Goal: Task Accomplishment & Management: Complete application form

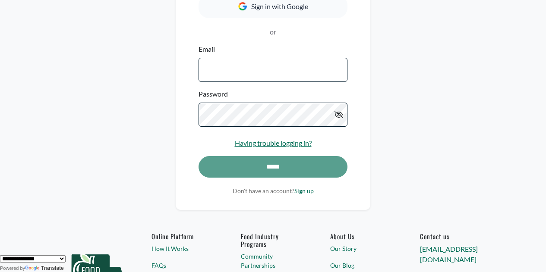
scroll to position [155, 0]
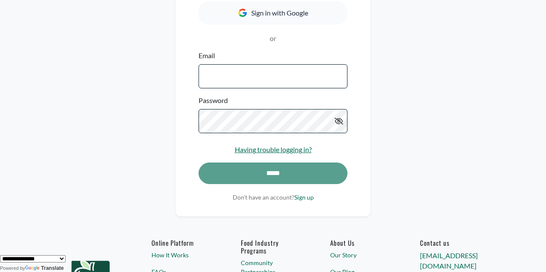
drag, startPoint x: 213, startPoint y: 74, endPoint x: 201, endPoint y: 80, distance: 13.1
click at [201, 79] on input "Email" at bounding box center [272, 76] width 149 height 24
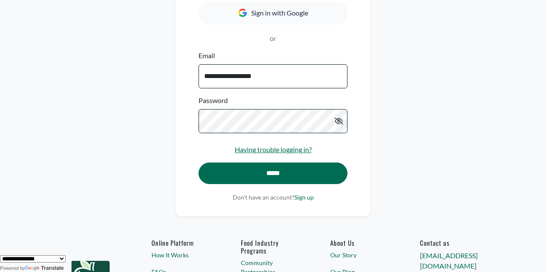
type input "**********"
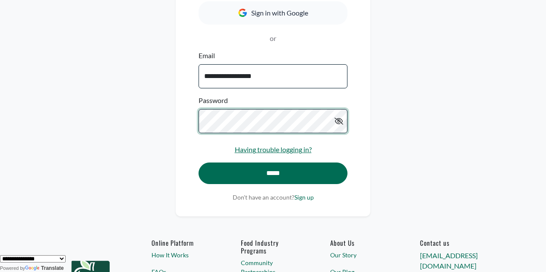
click at [198, 163] on input "*****" at bounding box center [272, 174] width 149 height 22
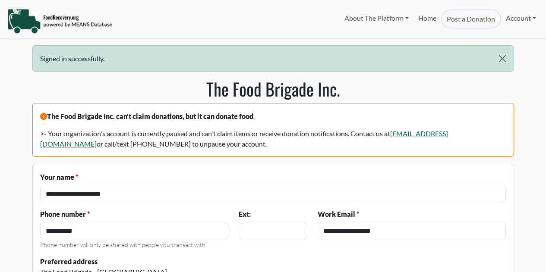
select select "Language Translate Widget"
drag, startPoint x: 177, startPoint y: 144, endPoint x: 17, endPoint y: 113, distance: 163.0
click at [17, 113] on body "About The Platform How It Works FAQs Documentation Home Post a Donation Account…" at bounding box center [273, 136] width 546 height 272
copy div "The Food Brigade Inc. can't claim donations, but it can donate food >- Your org…"
click at [531, 20] on link "Account" at bounding box center [521, 17] width 40 height 17
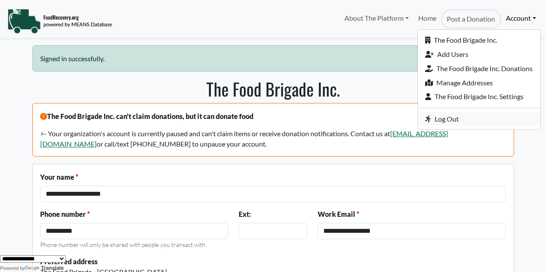
click at [447, 116] on link "Log Out" at bounding box center [479, 119] width 123 height 14
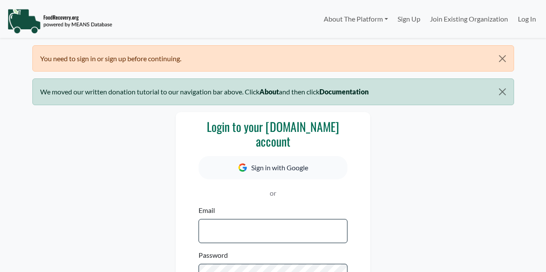
select select "Language Translate Widget"
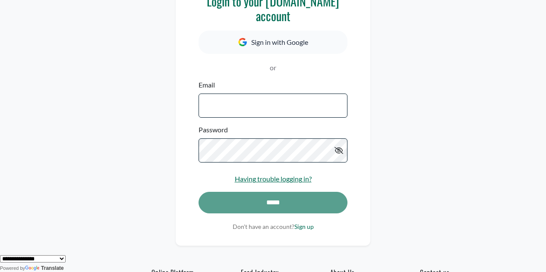
scroll to position [156, 0]
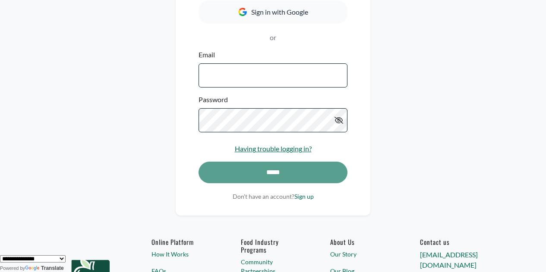
click at [265, 79] on input "Email" at bounding box center [272, 75] width 149 height 24
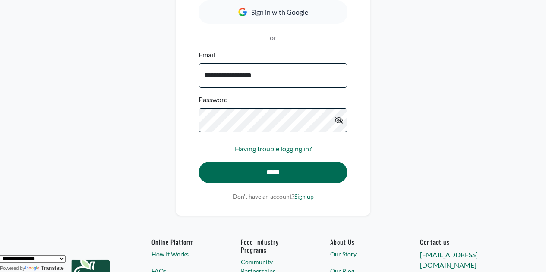
type input "**********"
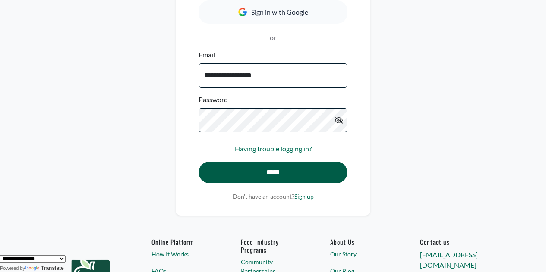
click at [269, 172] on input "*****" at bounding box center [272, 173] width 149 height 22
click at [269, 172] on div "*****" at bounding box center [272, 177] width 149 height 30
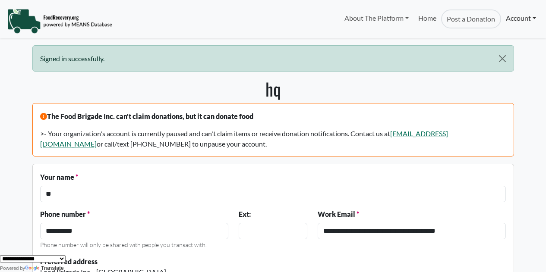
click at [528, 20] on link "Account" at bounding box center [521, 17] width 40 height 17
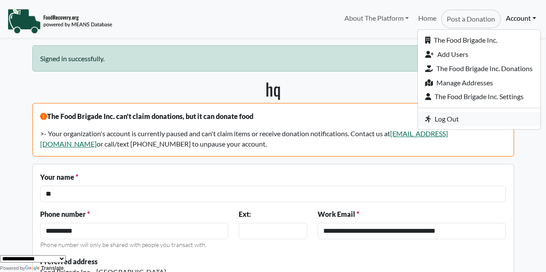
click at [466, 117] on link "Log Out" at bounding box center [479, 119] width 123 height 14
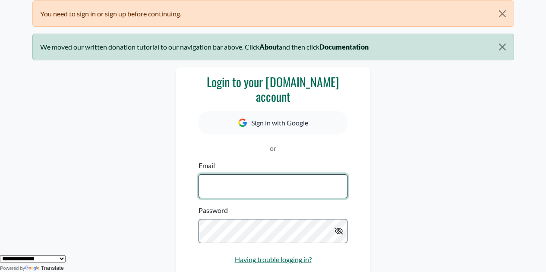
scroll to position [63, 0]
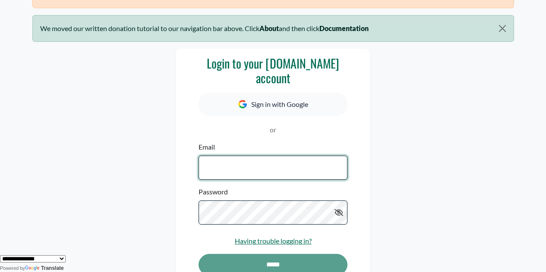
click at [272, 168] on input "Email" at bounding box center [272, 168] width 149 height 24
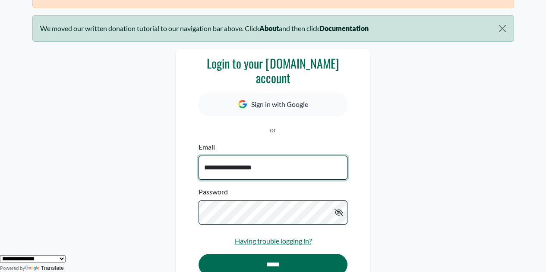
type input "**********"
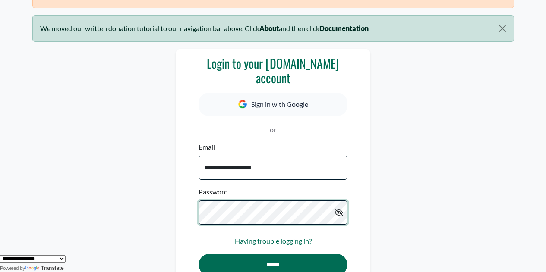
click at [198, 254] on input "*****" at bounding box center [272, 265] width 149 height 22
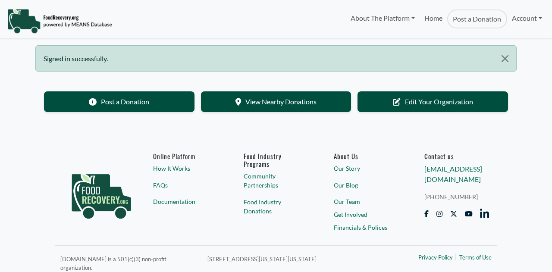
select select "Language Translate Widget"
click at [532, 19] on link "Account" at bounding box center [527, 17] width 40 height 17
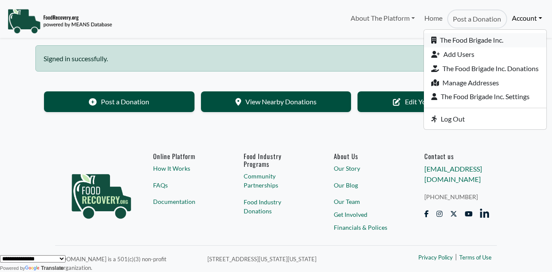
click at [469, 38] on link "The Food Brigade Inc." at bounding box center [485, 40] width 123 height 14
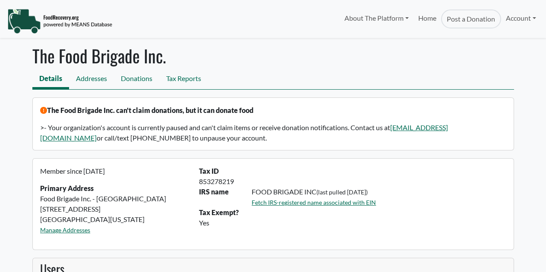
select select "Language Translate Widget"
click at [522, 16] on link "Account" at bounding box center [521, 17] width 40 height 17
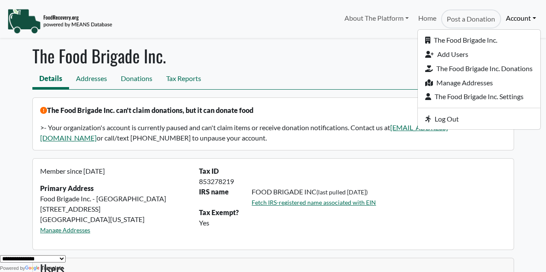
click at [498, 185] on div "853278219" at bounding box center [352, 181] width 317 height 10
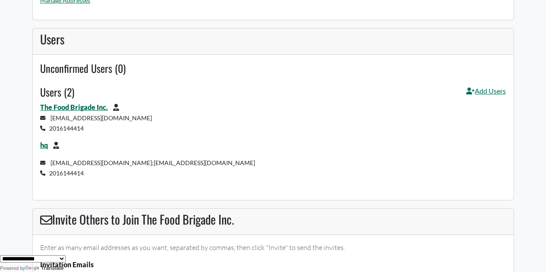
scroll to position [233, 0]
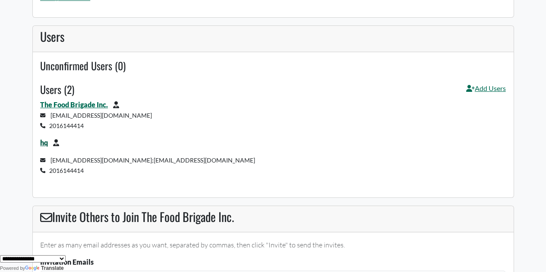
click at [44, 145] on link "hq" at bounding box center [44, 142] width 8 height 8
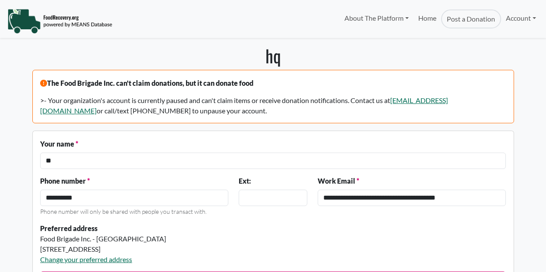
select select "Language Translate Widget"
click at [533, 19] on link "Account" at bounding box center [521, 17] width 40 height 17
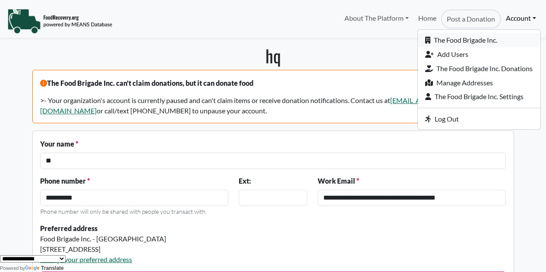
click at [488, 41] on link "The Food Brigade Inc." at bounding box center [479, 40] width 123 height 14
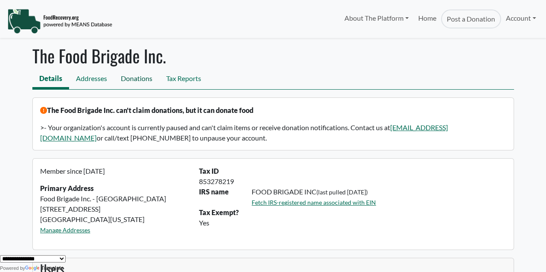
click at [127, 79] on link "Donations" at bounding box center [136, 79] width 45 height 19
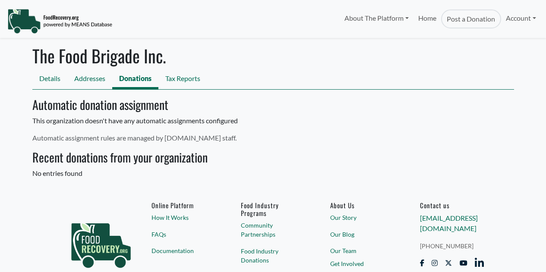
select select "Language Translate Widget"
click at [185, 80] on link "Tax Reports" at bounding box center [182, 79] width 49 height 19
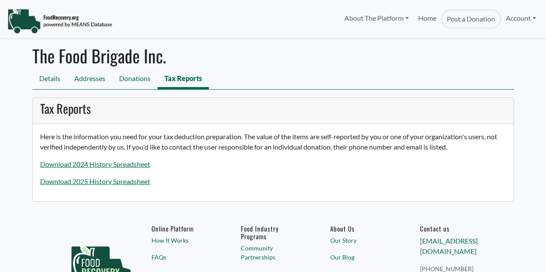
select select "Language Translate Widget"
click at [93, 79] on link "Addresses" at bounding box center [89, 79] width 45 height 19
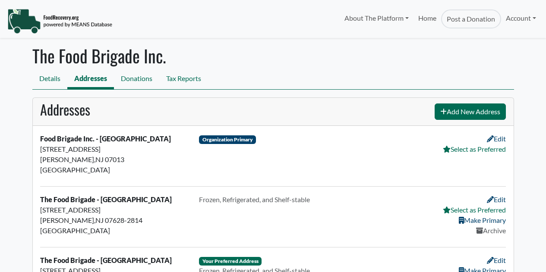
select select "Language Translate Widget"
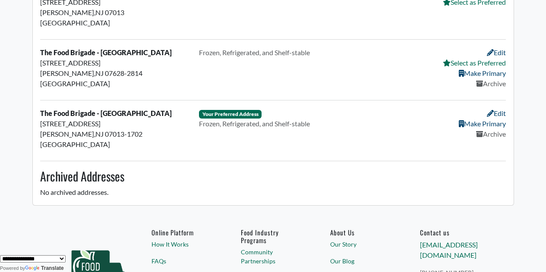
scroll to position [81, 0]
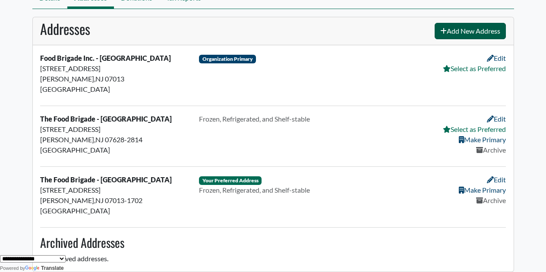
click at [467, 30] on link "Add New Address" at bounding box center [469, 31] width 71 height 16
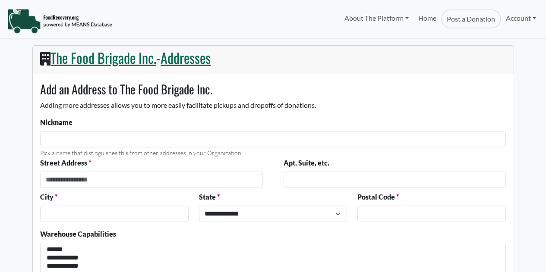
select select
select select "Language Translate Widget"
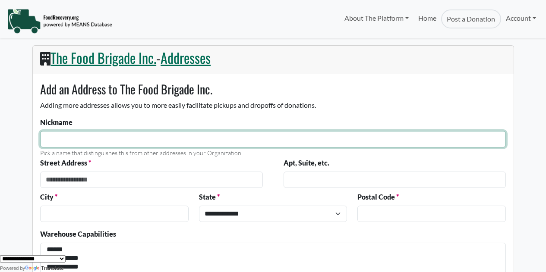
click at [152, 140] on input "Nickname" at bounding box center [273, 139] width 466 height 16
type input "**********"
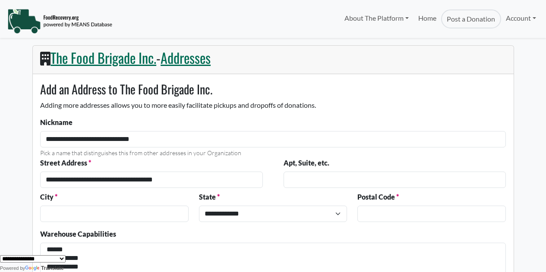
type input "**********"
select select "**"
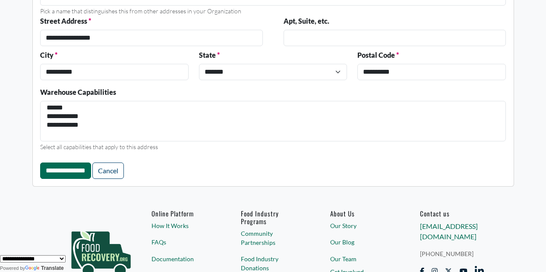
scroll to position [145, 0]
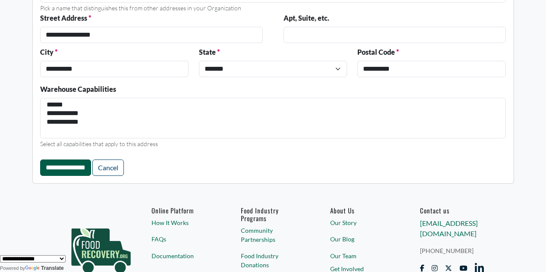
click at [74, 166] on input "**********" at bounding box center [65, 168] width 51 height 16
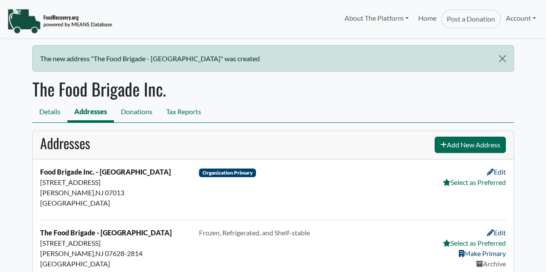
select select "Language Translate Widget"
click at [146, 111] on link "Donations" at bounding box center [136, 112] width 45 height 19
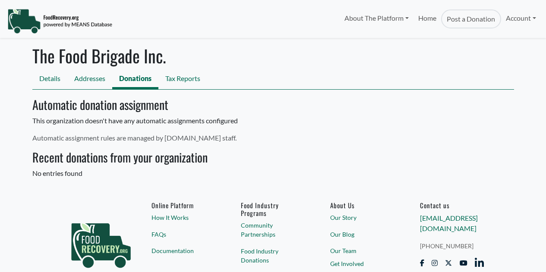
select select "Language Translate Widget"
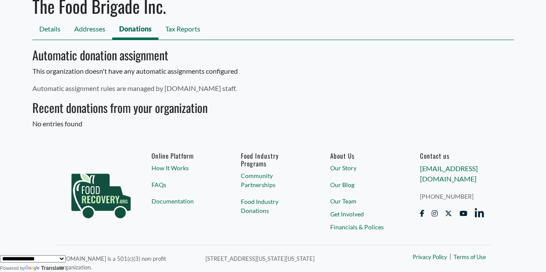
scroll to position [56, 0]
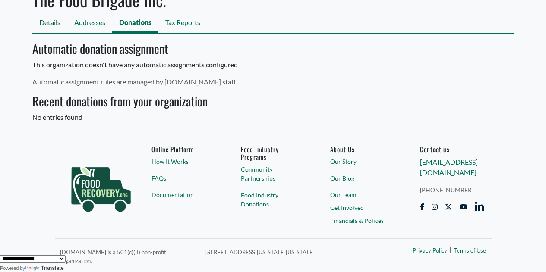
click at [47, 20] on link "Details" at bounding box center [49, 23] width 35 height 19
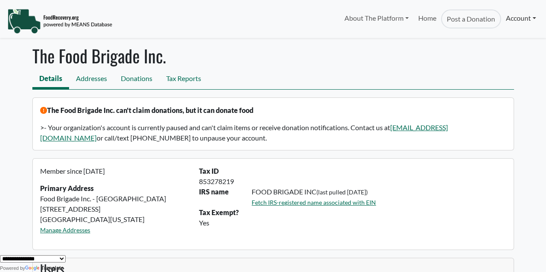
click at [531, 20] on link "Account" at bounding box center [521, 17] width 40 height 17
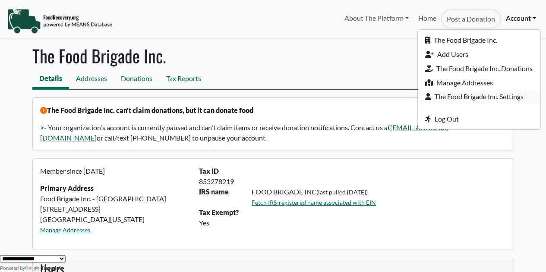
click at [452, 93] on link "The Food Brigade Inc. Settings" at bounding box center [479, 97] width 123 height 14
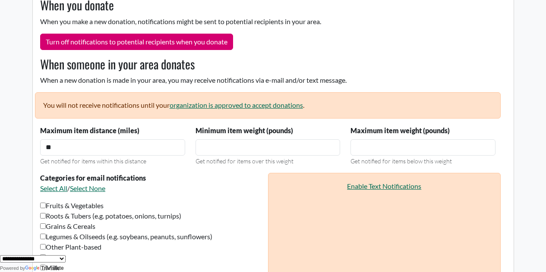
scroll to position [435, 0]
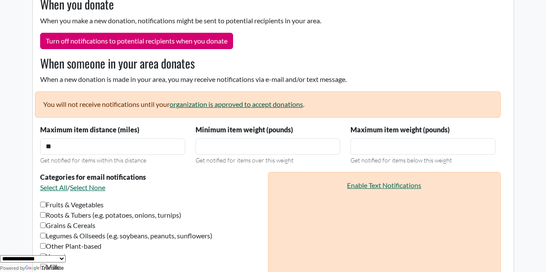
click at [286, 104] on link "organization is approved to accept donations" at bounding box center [236, 104] width 133 height 8
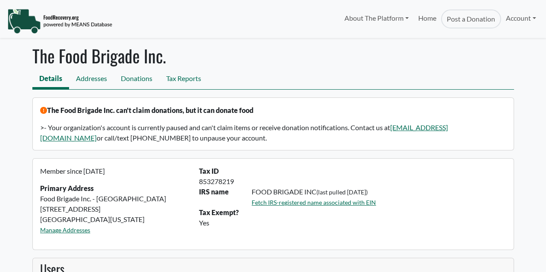
select select "Language Translate Widget"
click at [149, 78] on link "Donations" at bounding box center [136, 79] width 45 height 19
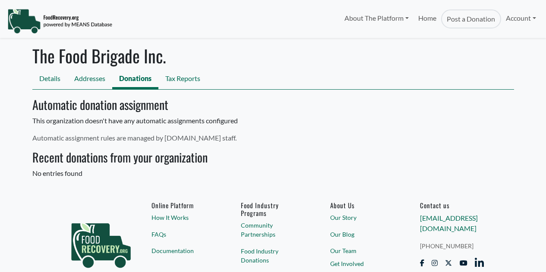
select select "Language Translate Widget"
